Goal: Transaction & Acquisition: Purchase product/service

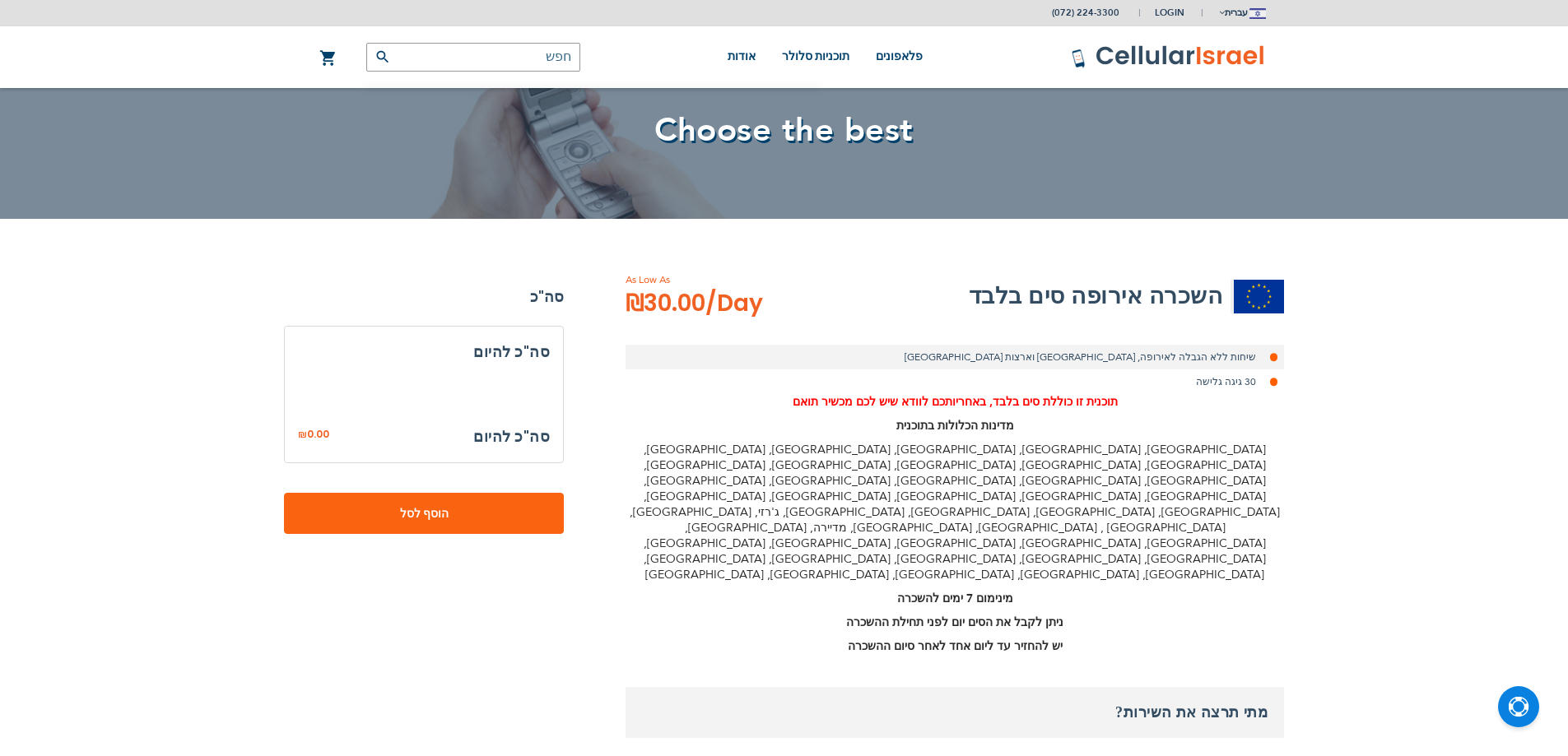
select select
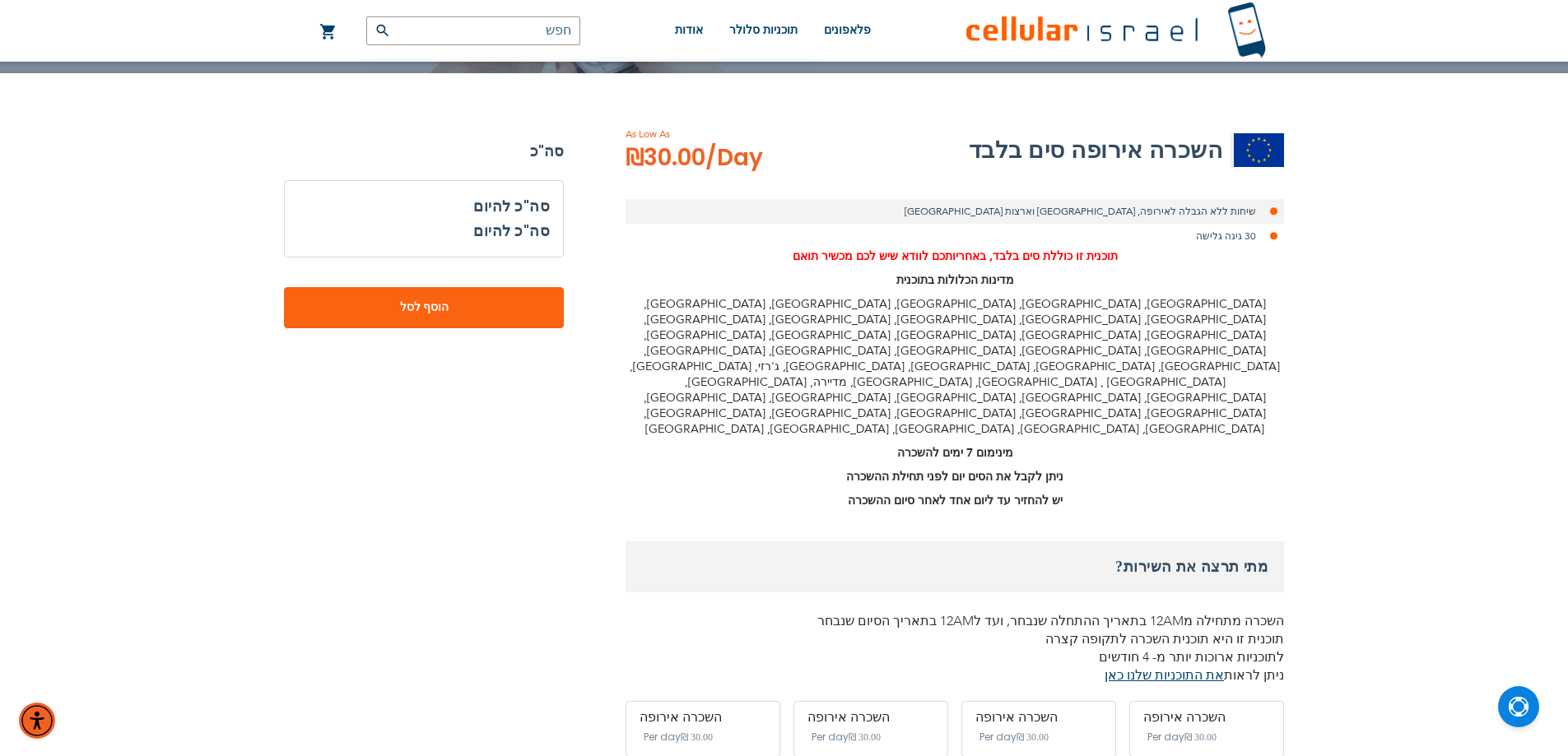
scroll to position [329, 0]
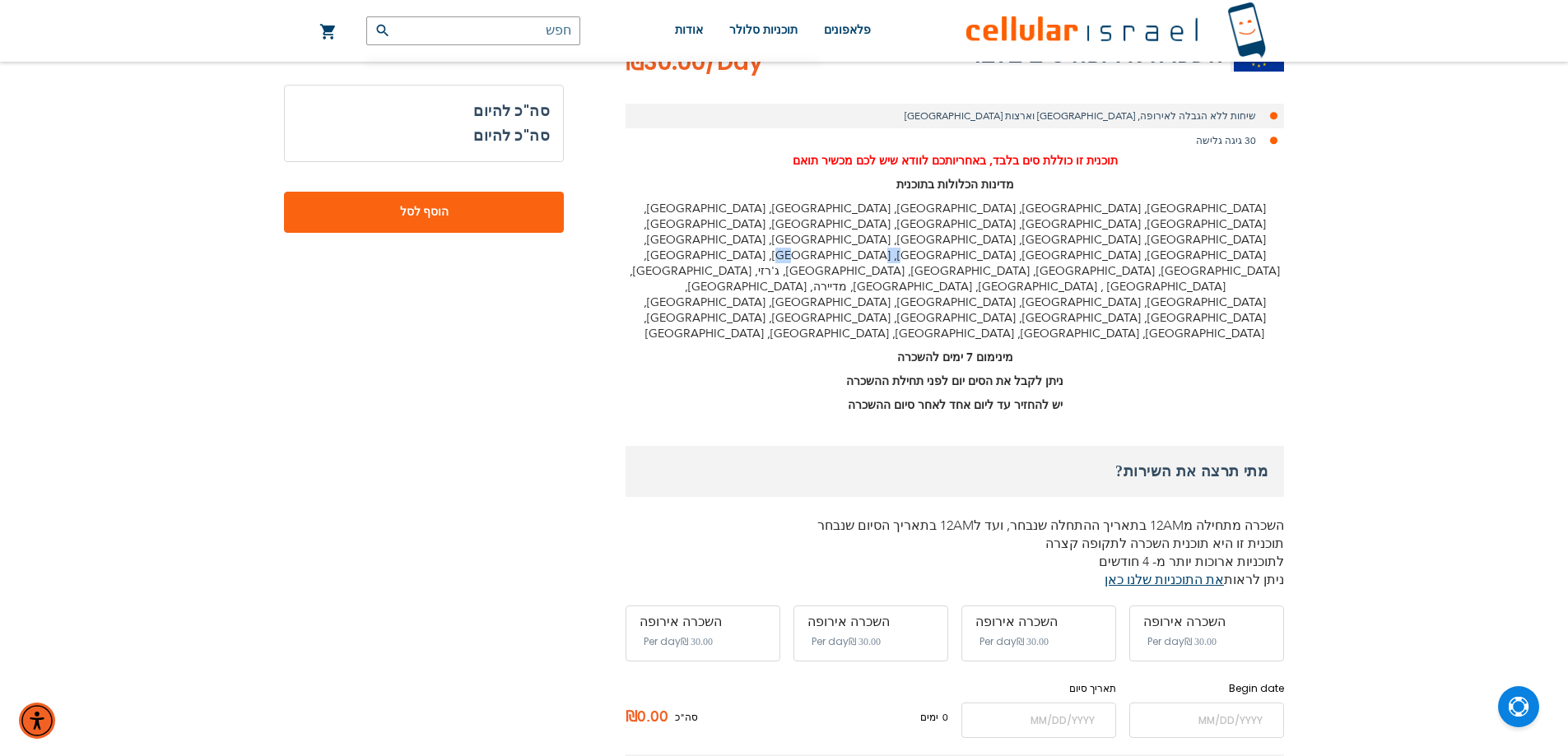
drag, startPoint x: 1031, startPoint y: 238, endPoint x: 1006, endPoint y: 238, distance: 25.0
click at [1006, 238] on p "[GEOGRAPHIC_DATA], [GEOGRAPHIC_DATA], [GEOGRAPHIC_DATA], [GEOGRAPHIC_DATA], [GE…" at bounding box center [955, 271] width 658 height 140
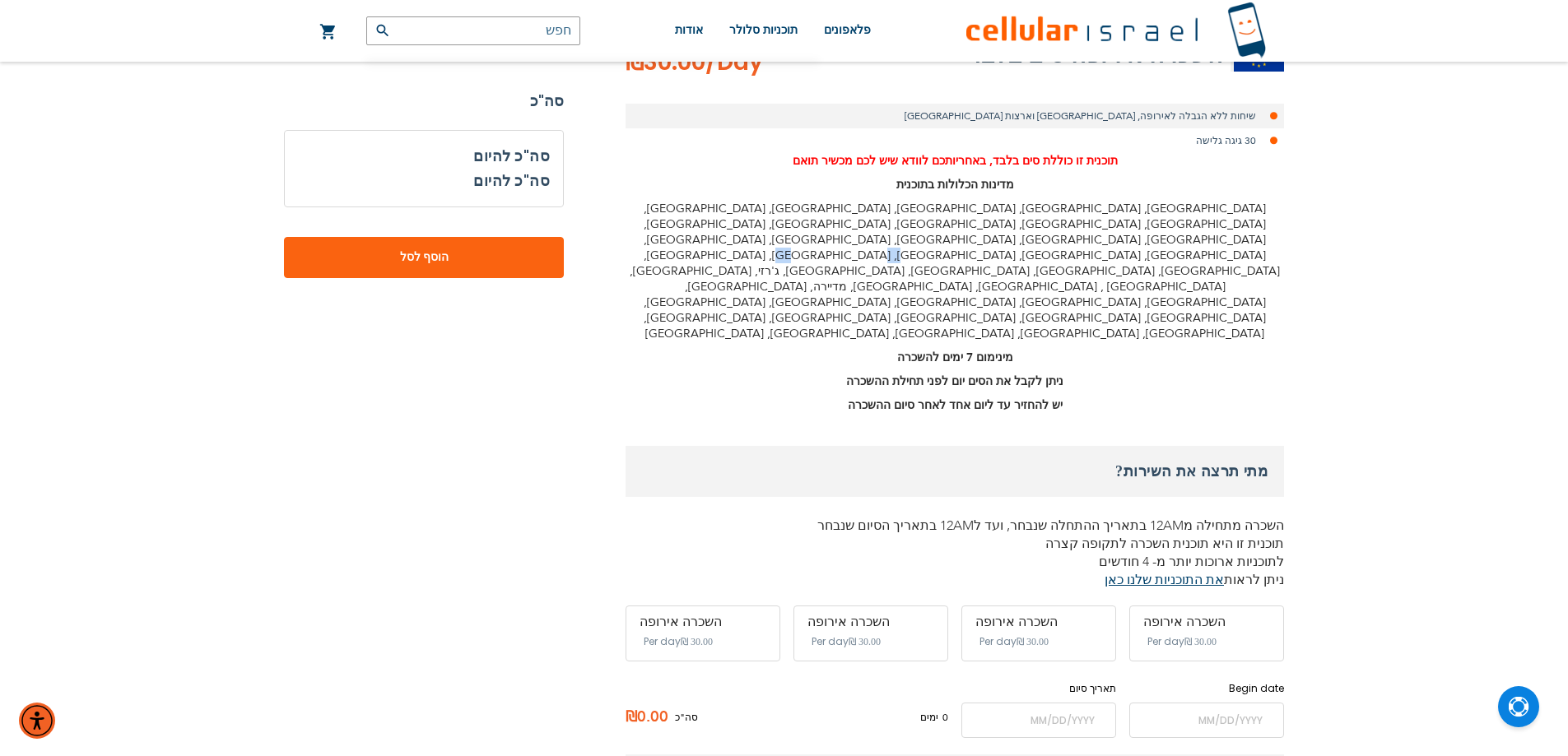
scroll to position [823, 0]
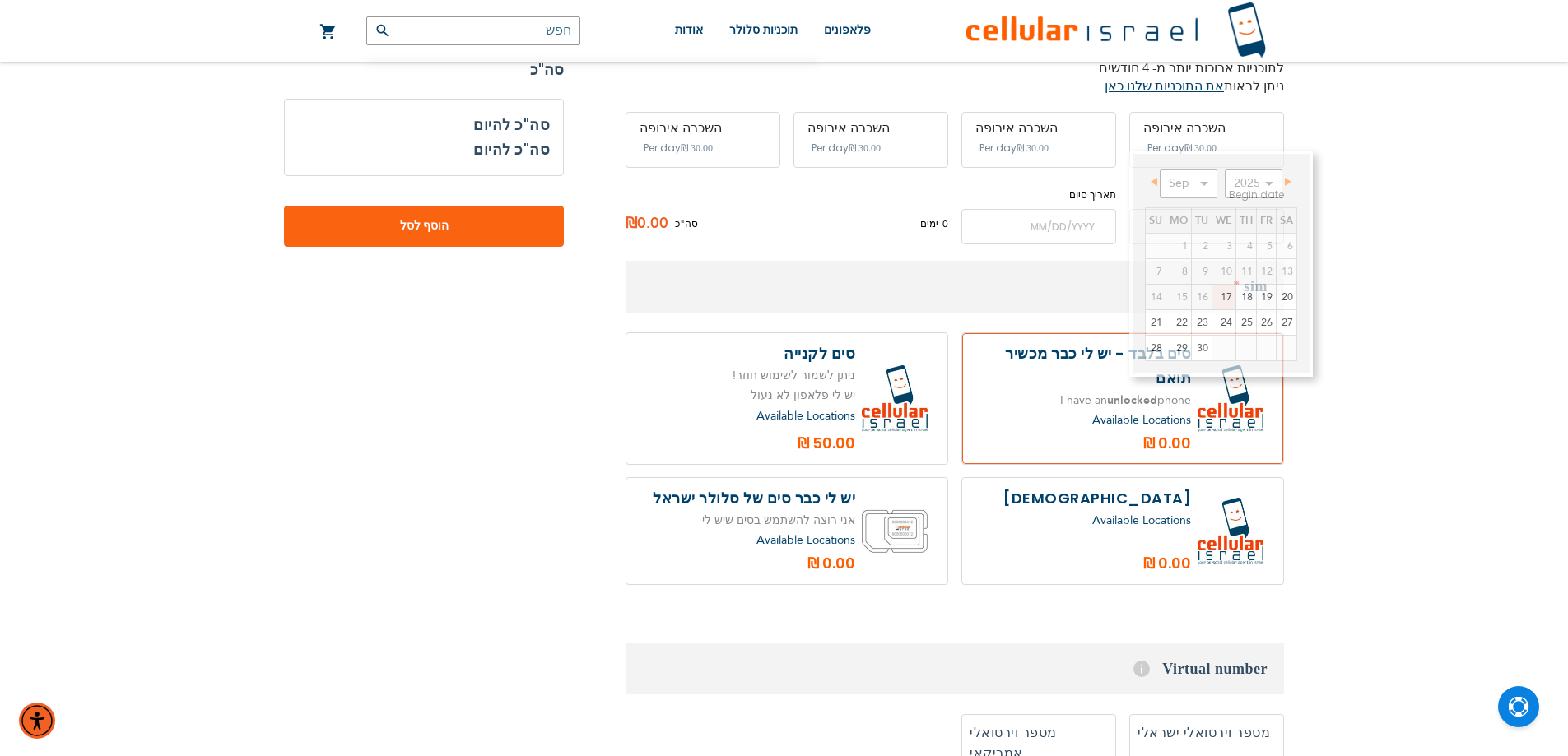
click at [1208, 209] on input "name" at bounding box center [1206, 227] width 155 height 36
click at [1247, 300] on link "18" at bounding box center [1246, 296] width 19 height 25
type input "[DATE]"
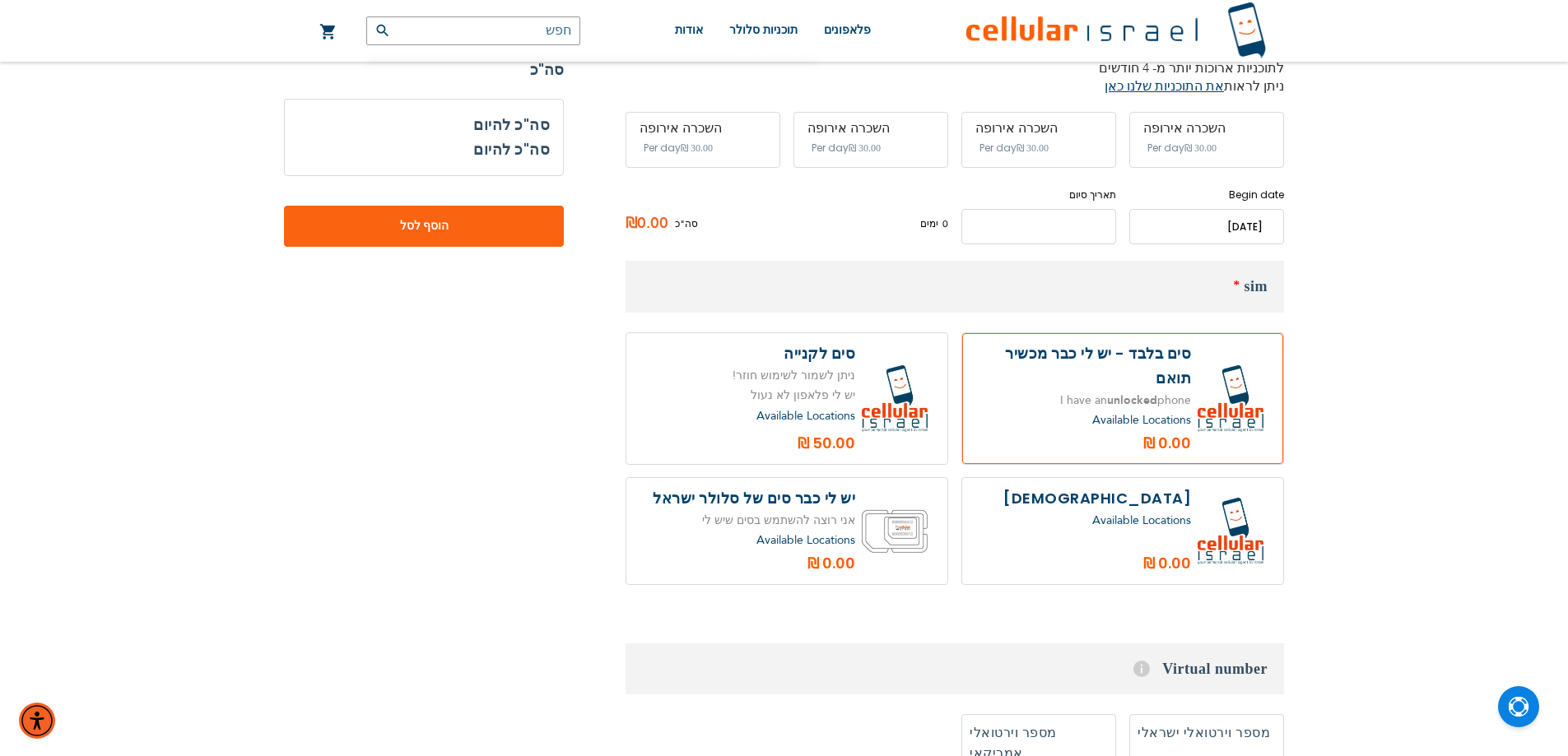
click at [1015, 209] on input "name" at bounding box center [1038, 227] width 155 height 36
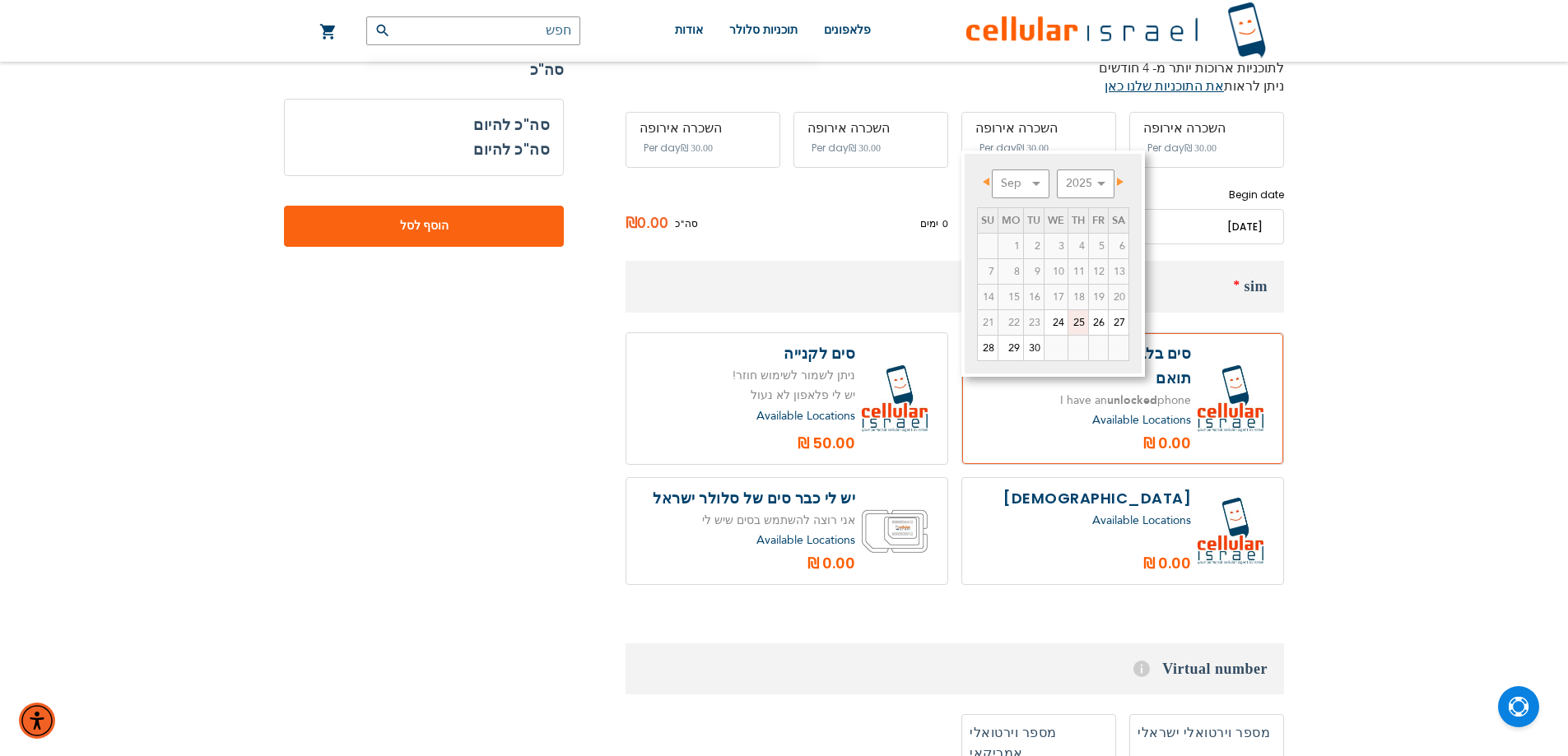
click at [1078, 316] on link "25" at bounding box center [1077, 322] width 19 height 25
type input "[DATE]"
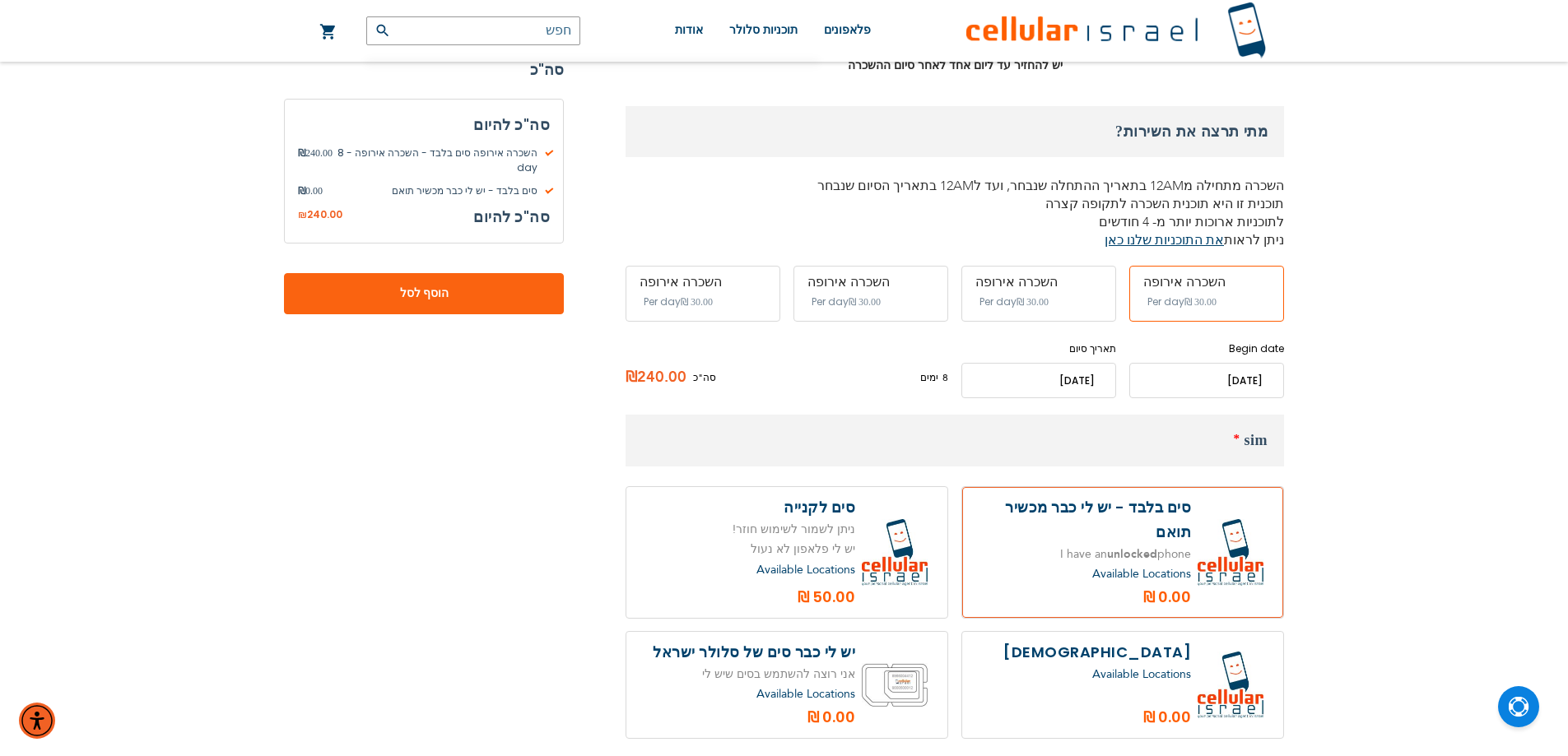
scroll to position [658, 0]
